Goal: Use online tool/utility: Utilize a website feature to perform a specific function

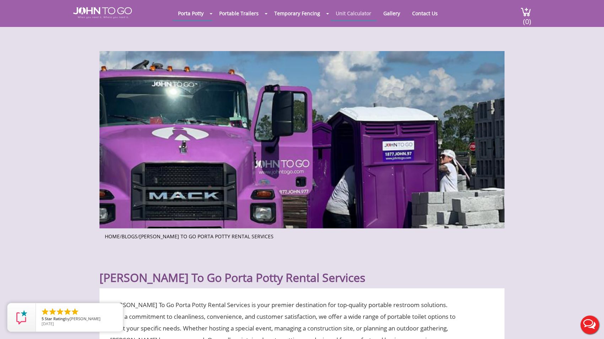
click at [364, 14] on link "Unit Calculator" at bounding box center [353, 13] width 46 height 14
click at [353, 12] on link "Unit Calculator" at bounding box center [353, 13] width 46 height 14
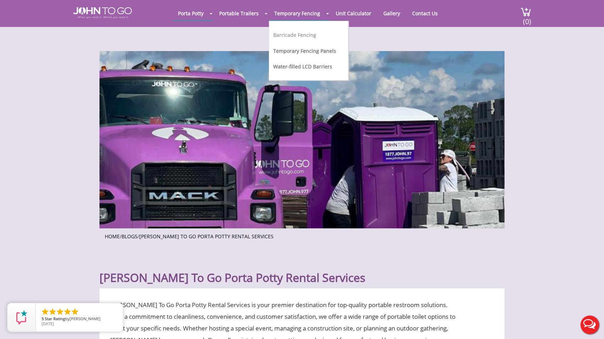
click at [301, 35] on link "Barricade Fencing" at bounding box center [294, 35] width 43 height 7
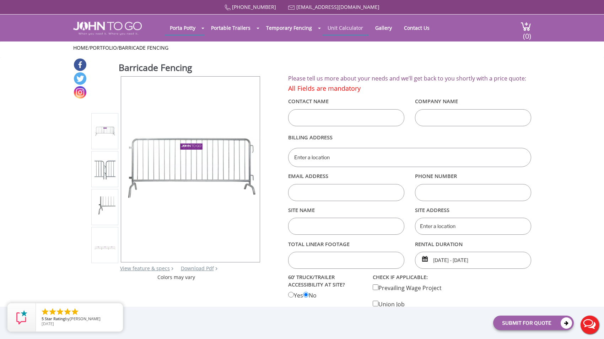
click at [352, 29] on link "Unit Calculator" at bounding box center [345, 28] width 46 height 14
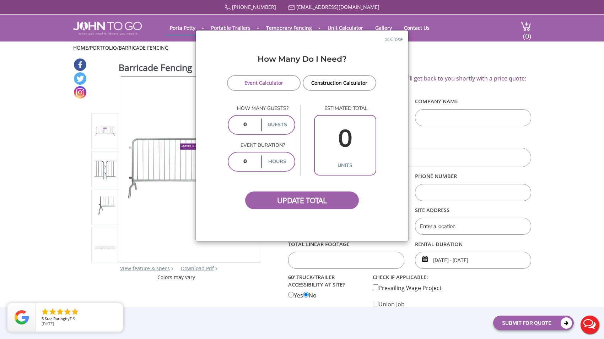
click at [250, 161] on input "number" at bounding box center [244, 162] width 29 height 13
type input "10"
click at [269, 200] on span "Update Total" at bounding box center [302, 201] width 114 height 18
click at [251, 122] on input "number" at bounding box center [244, 125] width 29 height 13
type input "1"
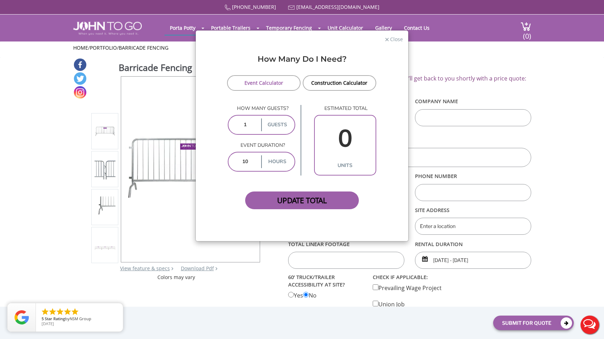
click at [266, 194] on span "Update Total" at bounding box center [302, 201] width 114 height 18
click at [338, 198] on span "Update Total" at bounding box center [302, 201] width 114 height 18
click at [251, 125] on input "1" at bounding box center [244, 125] width 29 height 13
type input "2"
click at [337, 206] on span "Update Total" at bounding box center [302, 201] width 114 height 18
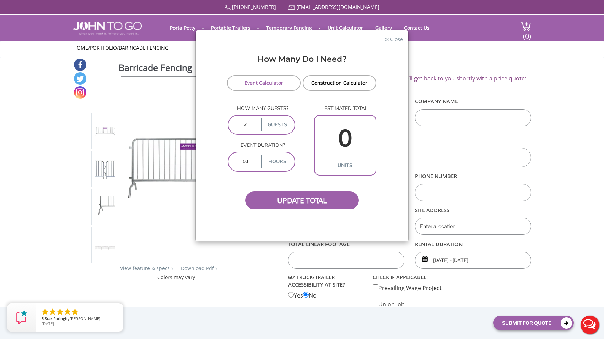
click at [277, 84] on link "Event Calculator" at bounding box center [263, 83] width 73 height 16
click at [256, 129] on input "2" at bounding box center [244, 125] width 29 height 13
click at [267, 201] on span "Update Total" at bounding box center [302, 201] width 114 height 18
click at [249, 121] on input "4" at bounding box center [244, 125] width 29 height 13
type input "54"
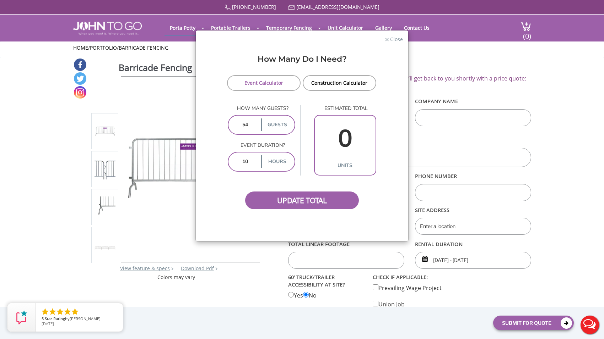
type input "54"
click at [279, 181] on div "Update Total" at bounding box center [301, 193] width 151 height 34
click at [276, 162] on label "hours" at bounding box center [276, 162] width 31 height 13
click at [323, 87] on link "Construction Calculator" at bounding box center [339, 83] width 73 height 16
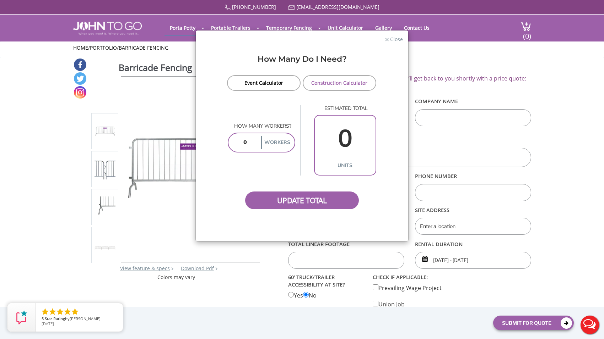
click at [251, 141] on input "number" at bounding box center [244, 142] width 29 height 13
type input "1"
click at [271, 200] on span "Update Total" at bounding box center [302, 201] width 114 height 18
click at [265, 200] on span "Update Total" at bounding box center [302, 201] width 114 height 18
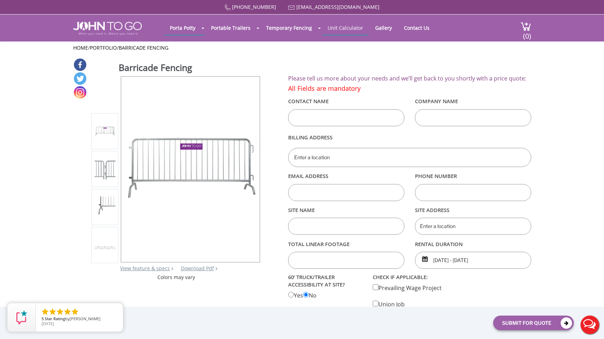
click at [353, 25] on link "Unit Calculator" at bounding box center [345, 28] width 46 height 14
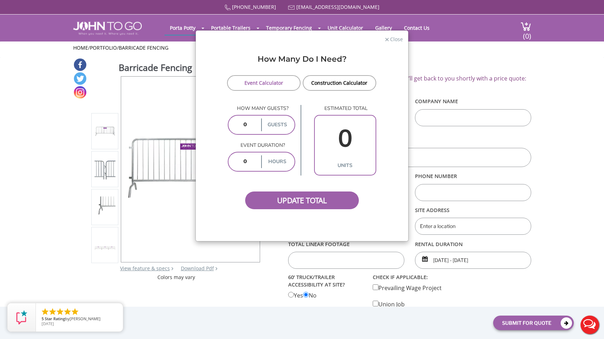
click at [256, 123] on input "number" at bounding box center [244, 125] width 29 height 13
type input "10"
click at [255, 166] on input "number" at bounding box center [244, 162] width 29 height 13
type input "10"
click at [269, 201] on span "Update Total" at bounding box center [302, 201] width 114 height 18
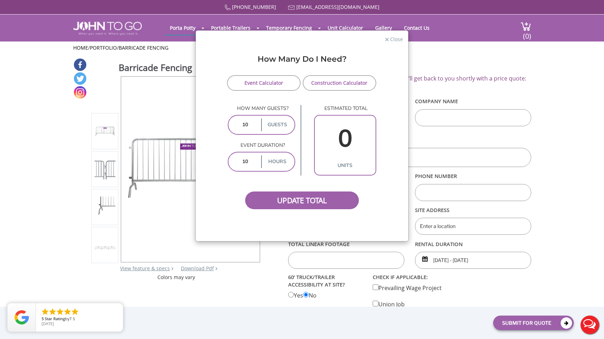
click at [325, 85] on link "Construction Calculator" at bounding box center [339, 83] width 73 height 16
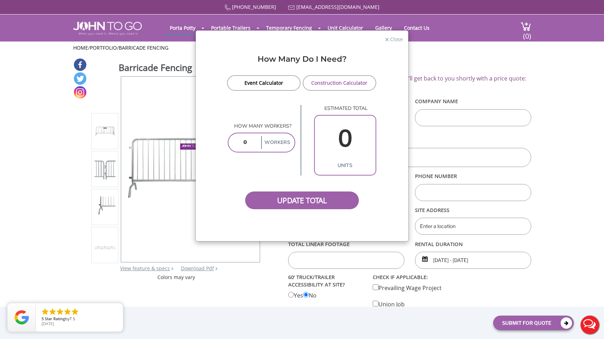
click at [256, 148] on input "number" at bounding box center [244, 142] width 29 height 13
click at [271, 196] on span "Update Total" at bounding box center [302, 201] width 114 height 18
click at [253, 142] on input "1" at bounding box center [244, 142] width 29 height 13
type input "100"
click at [264, 197] on span "Update Total" at bounding box center [302, 201] width 114 height 18
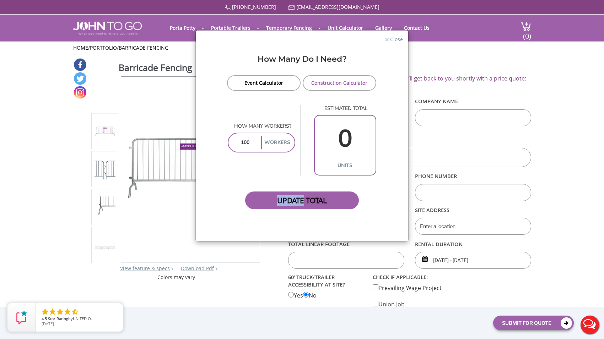
click at [264, 197] on span "Update Total" at bounding box center [302, 201] width 114 height 18
click at [398, 36] on span "Close" at bounding box center [395, 38] width 13 height 7
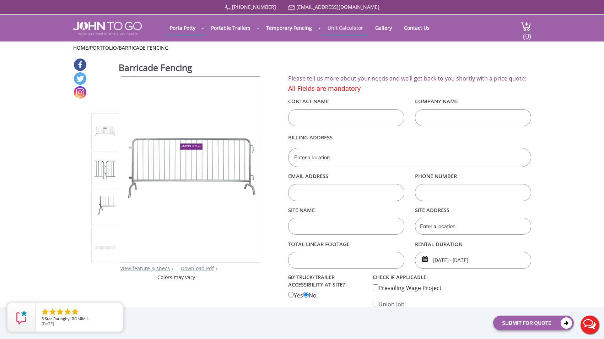
click at [348, 24] on link "Unit Calculator" at bounding box center [345, 28] width 46 height 14
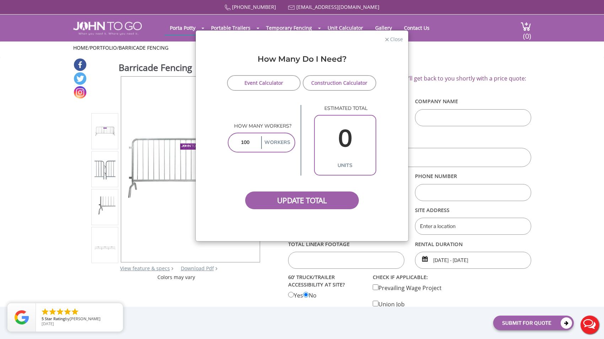
click at [268, 83] on link "Event Calculator" at bounding box center [263, 83] width 73 height 16
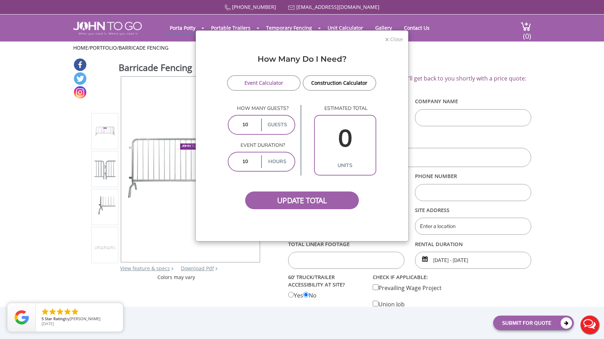
click at [389, 37] on span "×" at bounding box center [387, 39] width 5 height 11
